Goal: Task Accomplishment & Management: Manage account settings

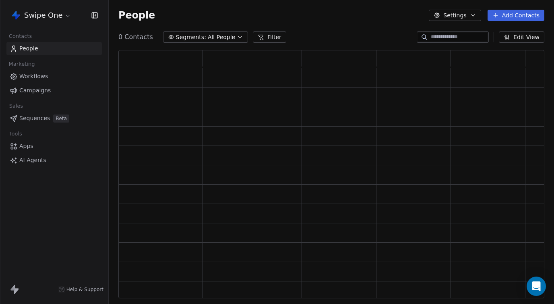
scroll to position [248, 426]
click at [52, 14] on html "Swipe One Contacts People Marketing Workflows Campaigns Sales Pipelines Sequenc…" at bounding box center [277, 152] width 554 height 304
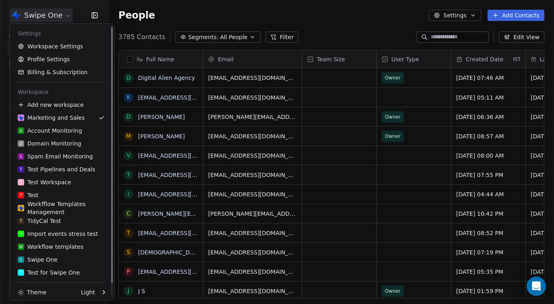
scroll to position [267, 445]
click at [52, 42] on link "Workspace Settings" at bounding box center [61, 46] width 97 height 13
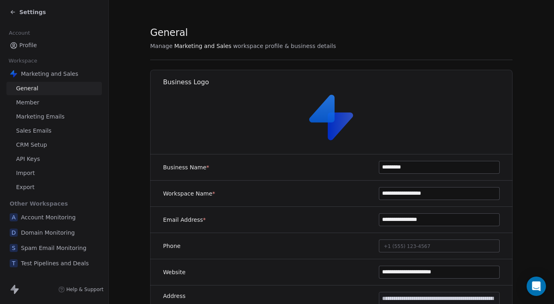
click at [44, 116] on span "Marketing Emails" at bounding box center [40, 116] width 48 height 8
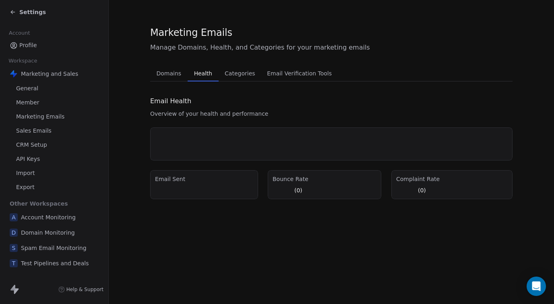
click at [205, 72] on span "Health" at bounding box center [203, 73] width 25 height 11
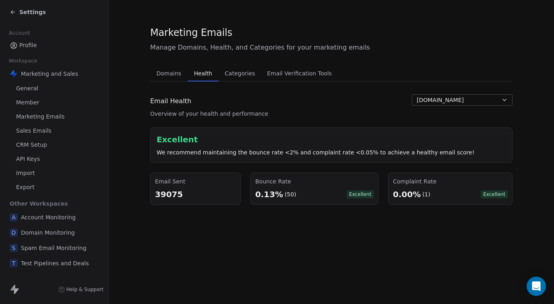
click at [119, 131] on section "Marketing Emails Manage Domains, Health, and Categories for your marketing emai…" at bounding box center [331, 115] width 445 height 230
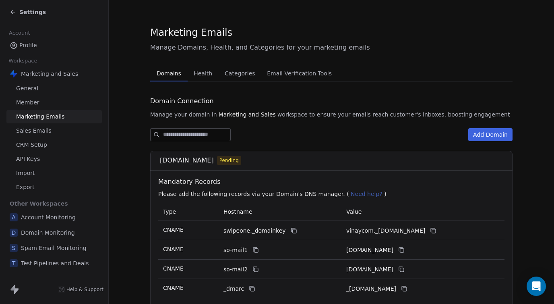
click at [172, 77] on span "Domains" at bounding box center [168, 73] width 31 height 11
click at [199, 72] on span "Health" at bounding box center [202, 73] width 25 height 11
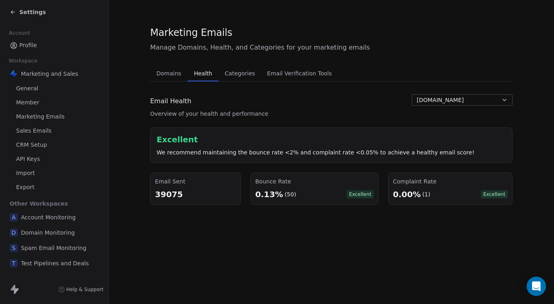
click at [440, 95] on button "[DOMAIN_NAME]" at bounding box center [462, 99] width 101 height 11
click at [442, 115] on span "[DOMAIN_NAME]" at bounding box center [443, 117] width 47 height 8
click at [357, 101] on div "Email Health Overview of your health and performance [DOMAIN_NAME]" at bounding box center [331, 105] width 362 height 23
